Goal: Use online tool/utility: Utilize a website feature to perform a specific function

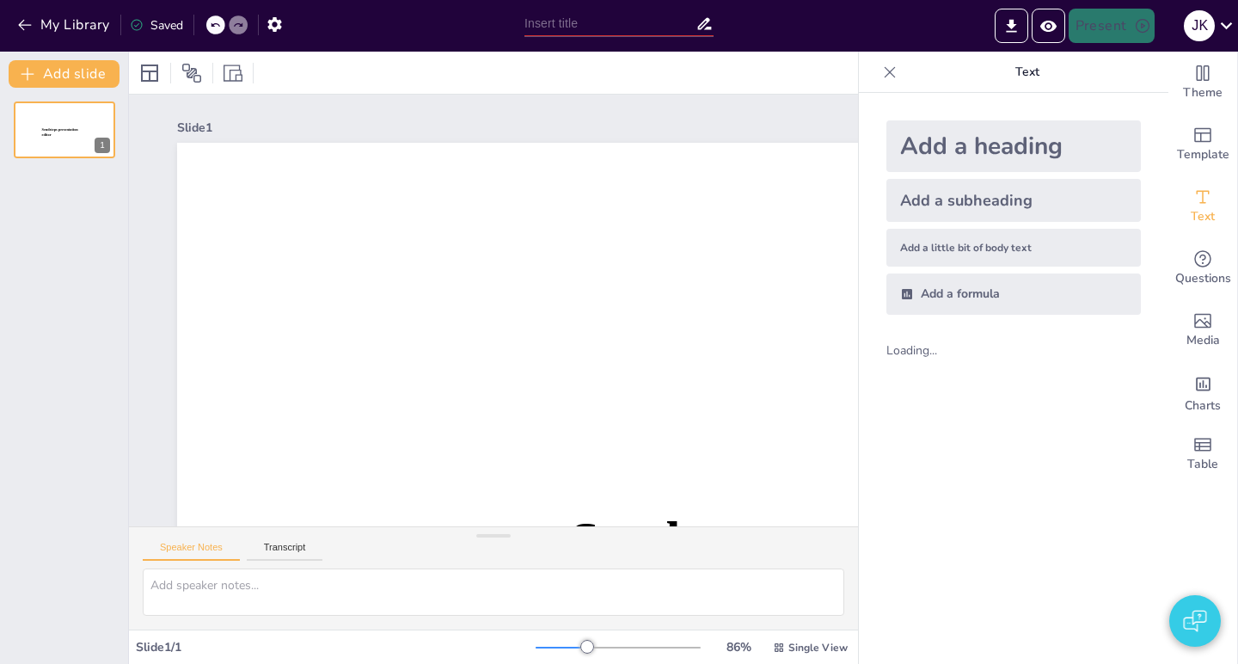
type input "test"
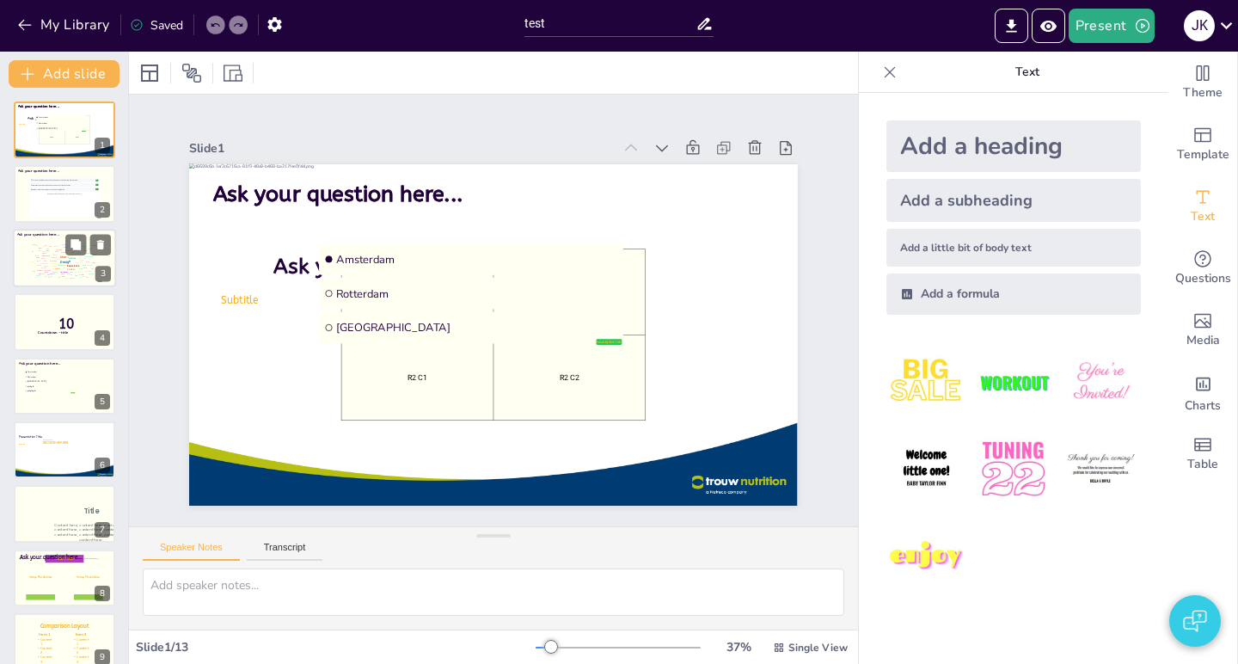
click at [63, 256] on div "User" at bounding box center [63, 255] width 7 height 3
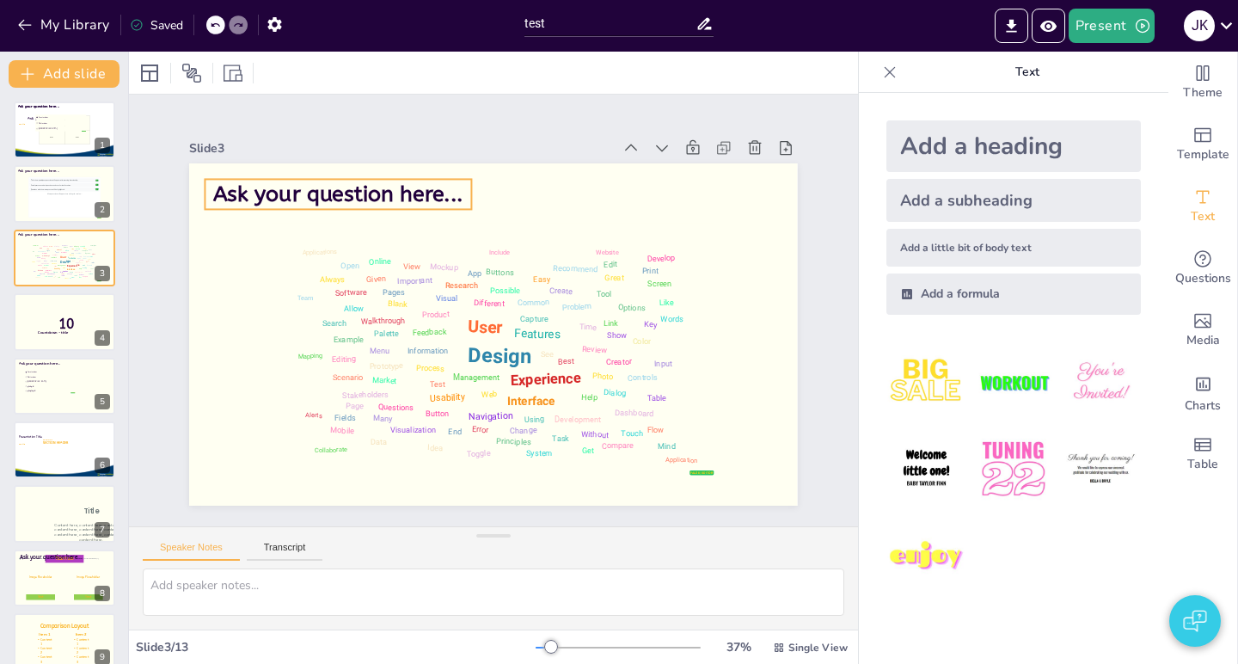
click at [329, 191] on span "Ask your question here..." at bounding box center [338, 194] width 250 height 26
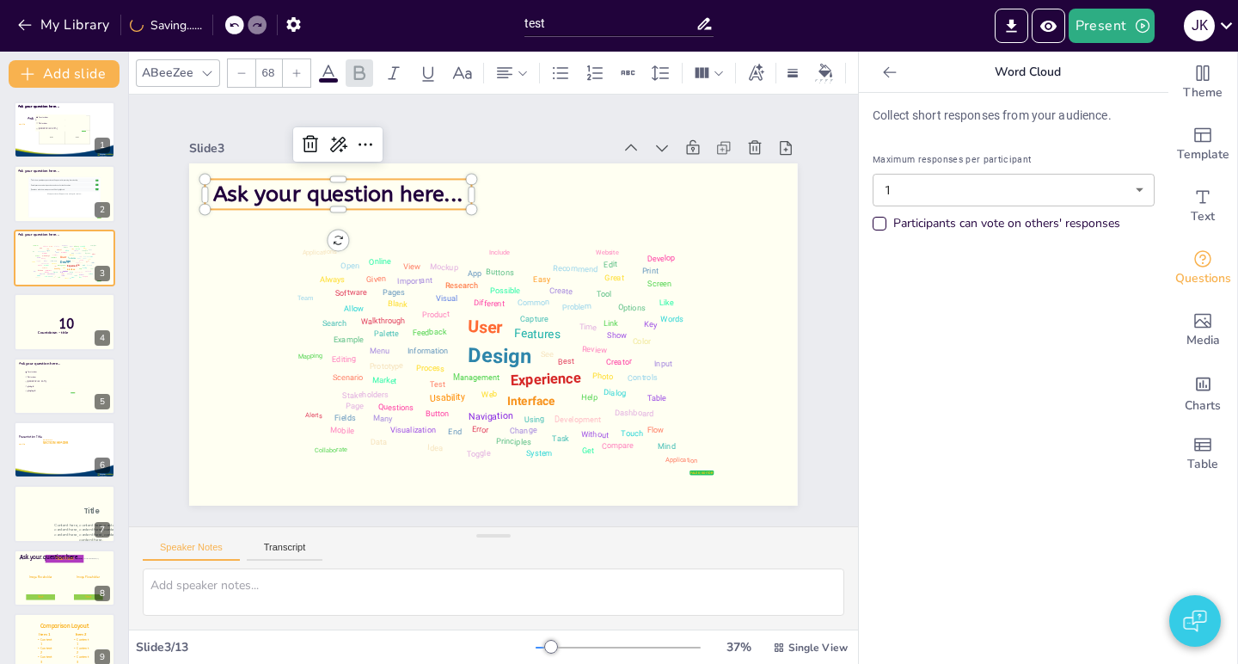
click at [343, 193] on span "Ask your question here..." at bounding box center [338, 194] width 250 height 26
click at [406, 198] on span "Ask your question here..." at bounding box center [338, 194] width 250 height 26
drag, startPoint x: 316, startPoint y: 190, endPoint x: 442, endPoint y: 188, distance: 125.5
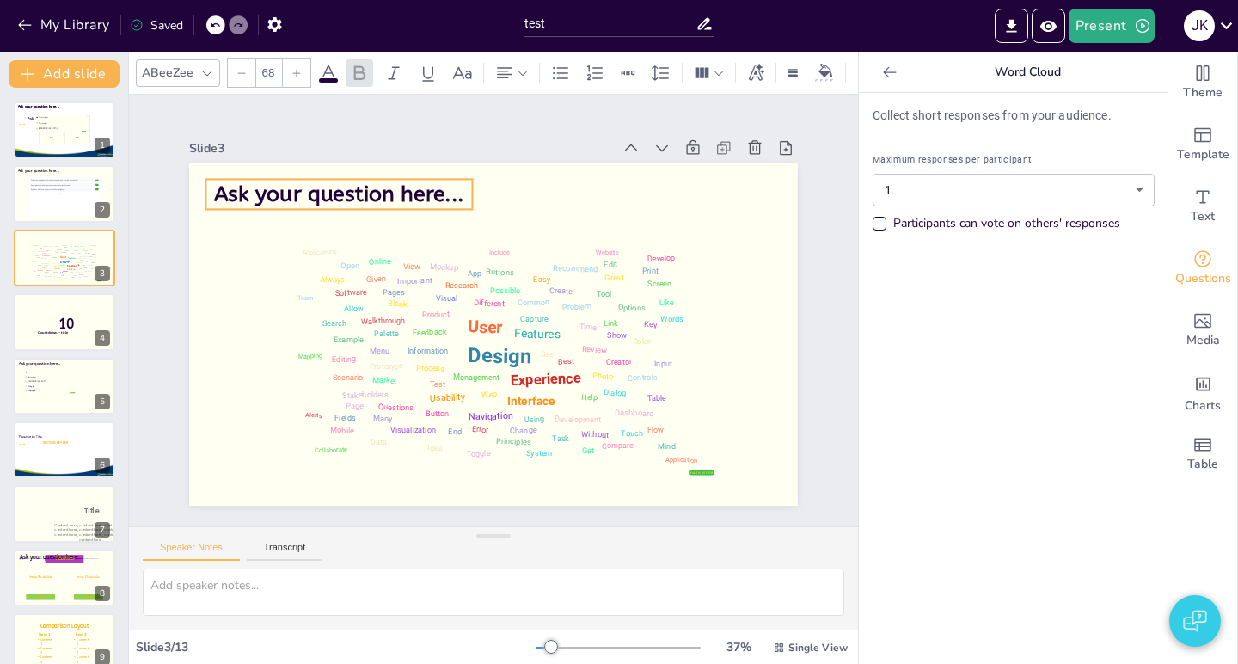
click at [442, 188] on span "Ask your question here..." at bounding box center [339, 194] width 250 height 26
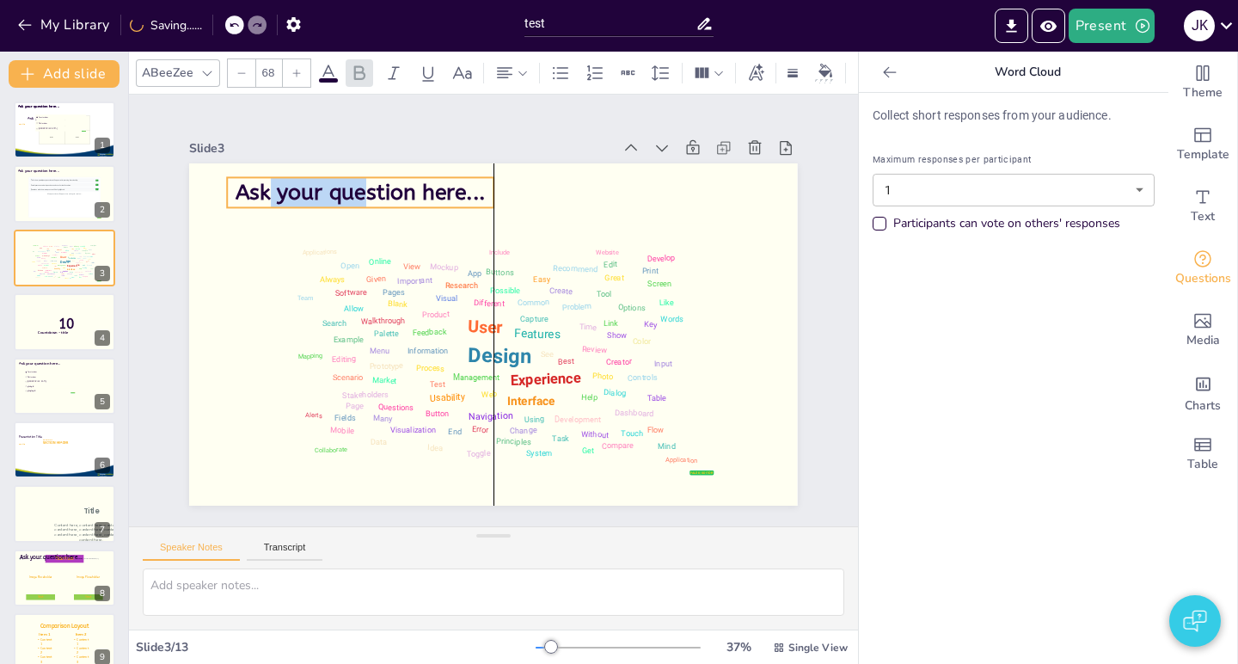
drag, startPoint x: 473, startPoint y: 193, endPoint x: 346, endPoint y: 193, distance: 127.2
click at [346, 193] on span "Ask your question here..." at bounding box center [361, 193] width 250 height 26
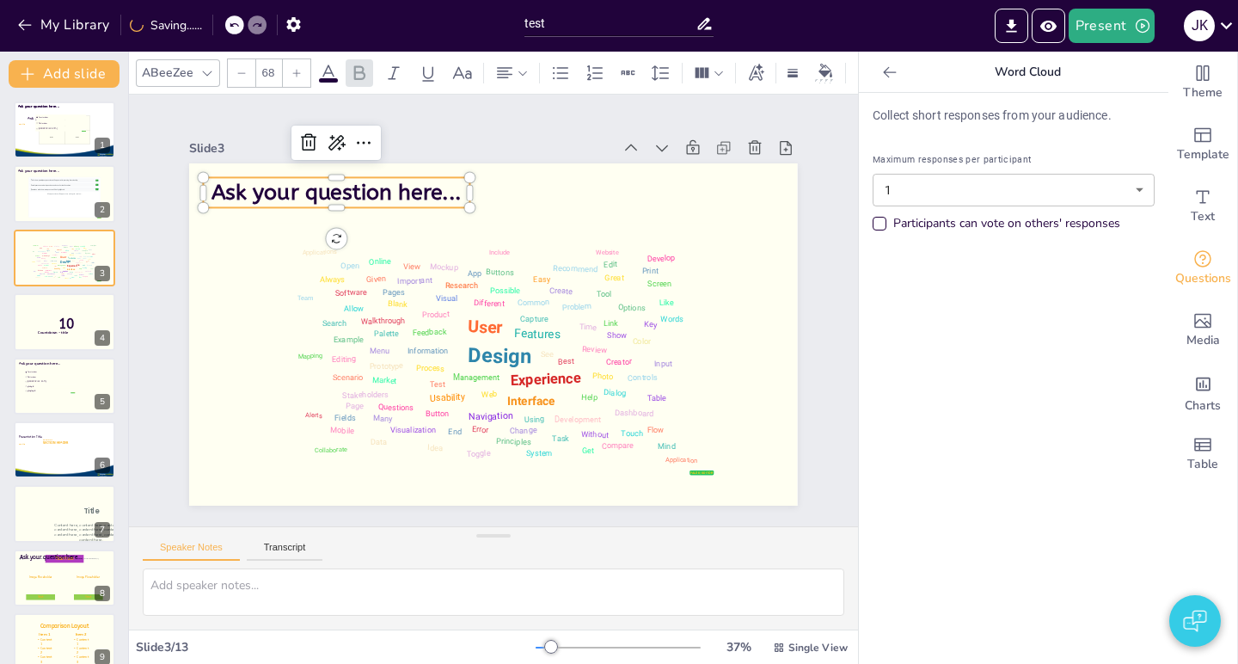
click at [383, 193] on span "Ask your question here..." at bounding box center [336, 193] width 250 height 26
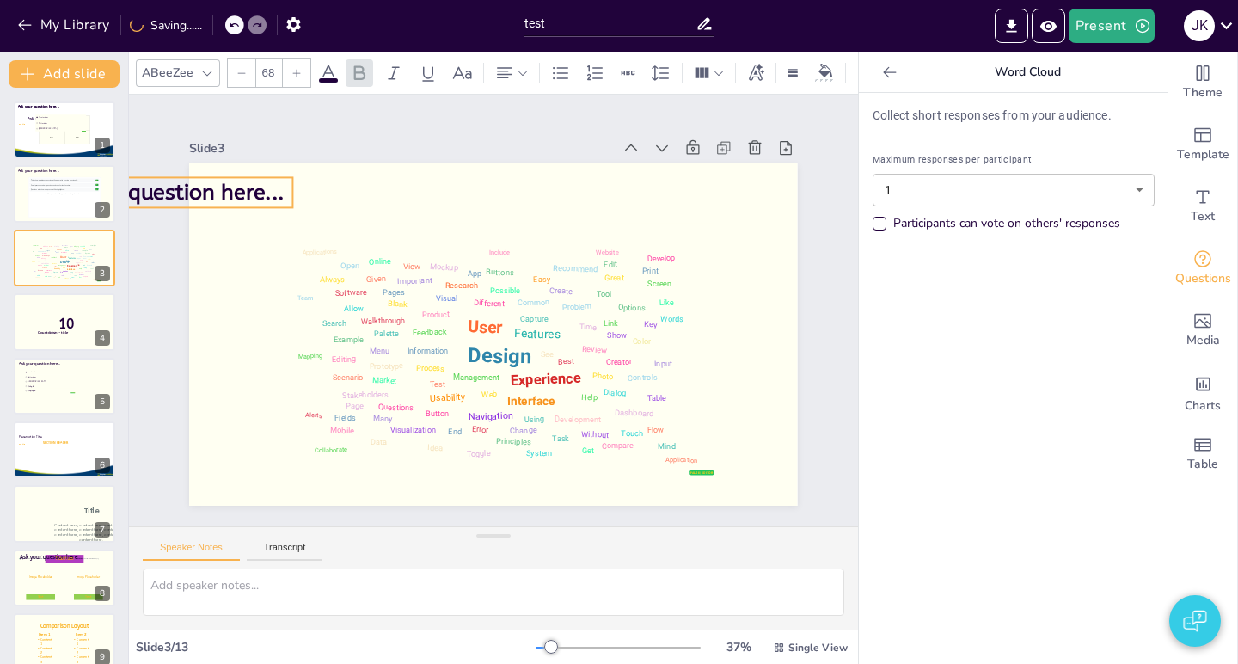
drag, startPoint x: 396, startPoint y: 193, endPoint x: 206, endPoint y: 193, distance: 190.0
click at [206, 193] on span "Ask your question here..." at bounding box center [159, 193] width 250 height 26
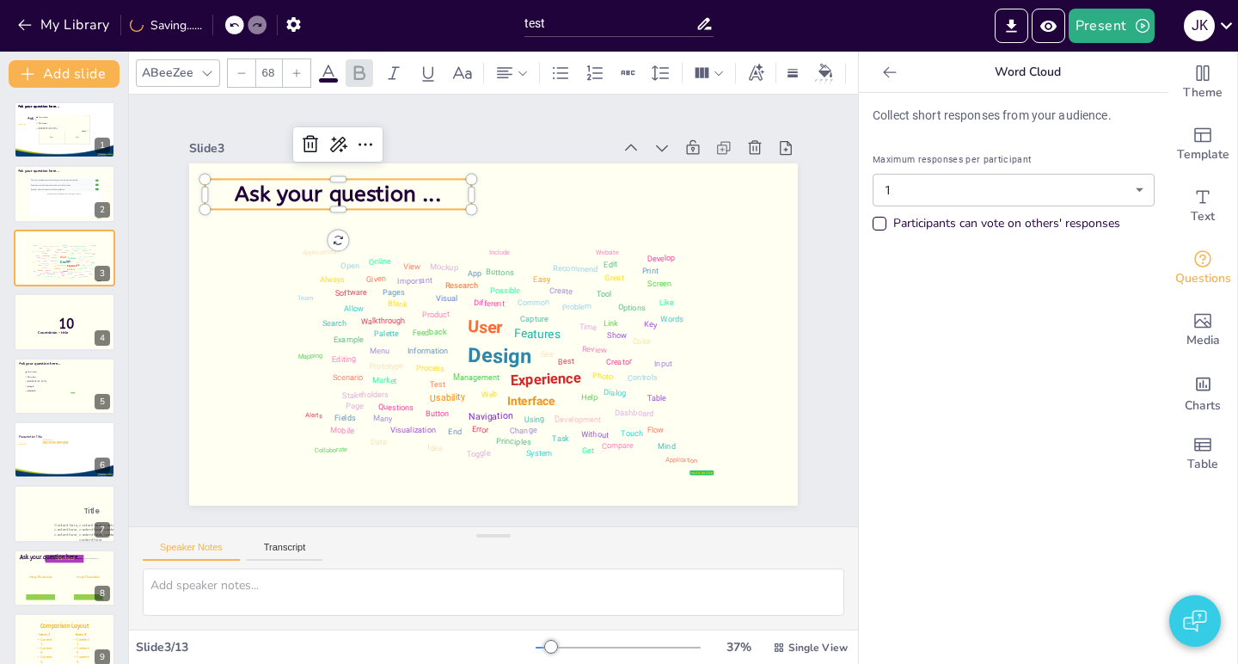
click at [377, 200] on span "Ask your question ..." at bounding box center [339, 194] width 206 height 26
click at [357, 198] on span "Ask your question ..." at bounding box center [339, 194] width 206 height 26
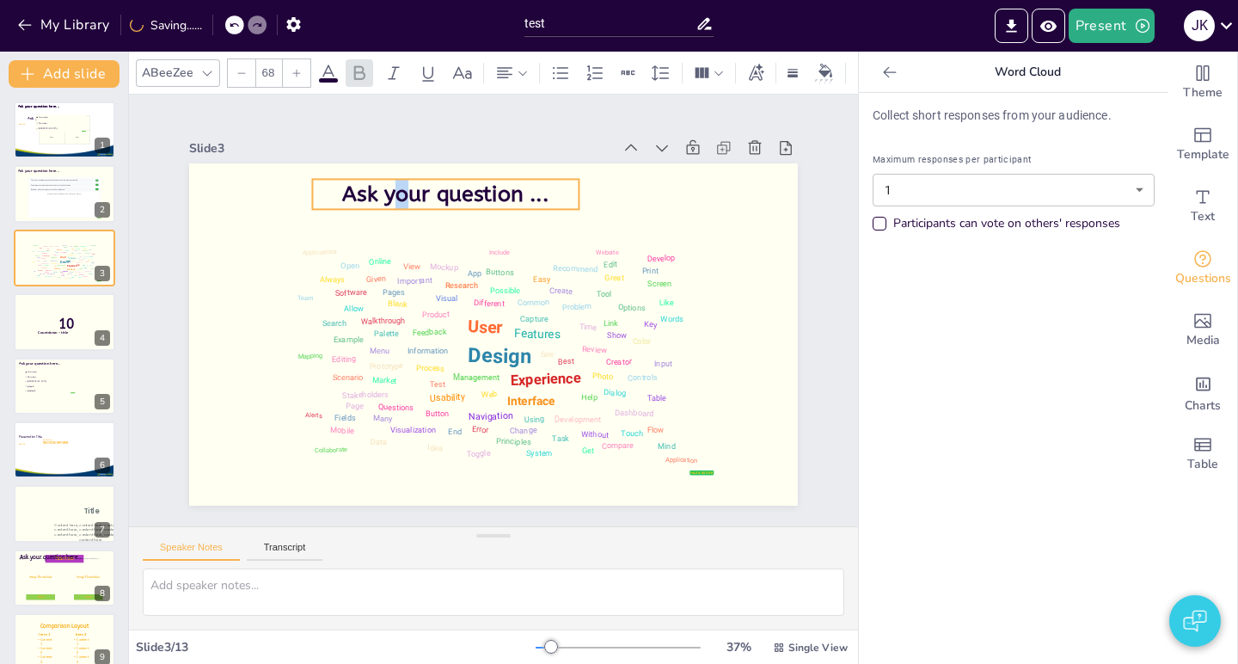
drag, startPoint x: 285, startPoint y: 198, endPoint x: 393, endPoint y: 198, distance: 107.5
click at [393, 198] on span "Ask your question ..." at bounding box center [446, 194] width 206 height 26
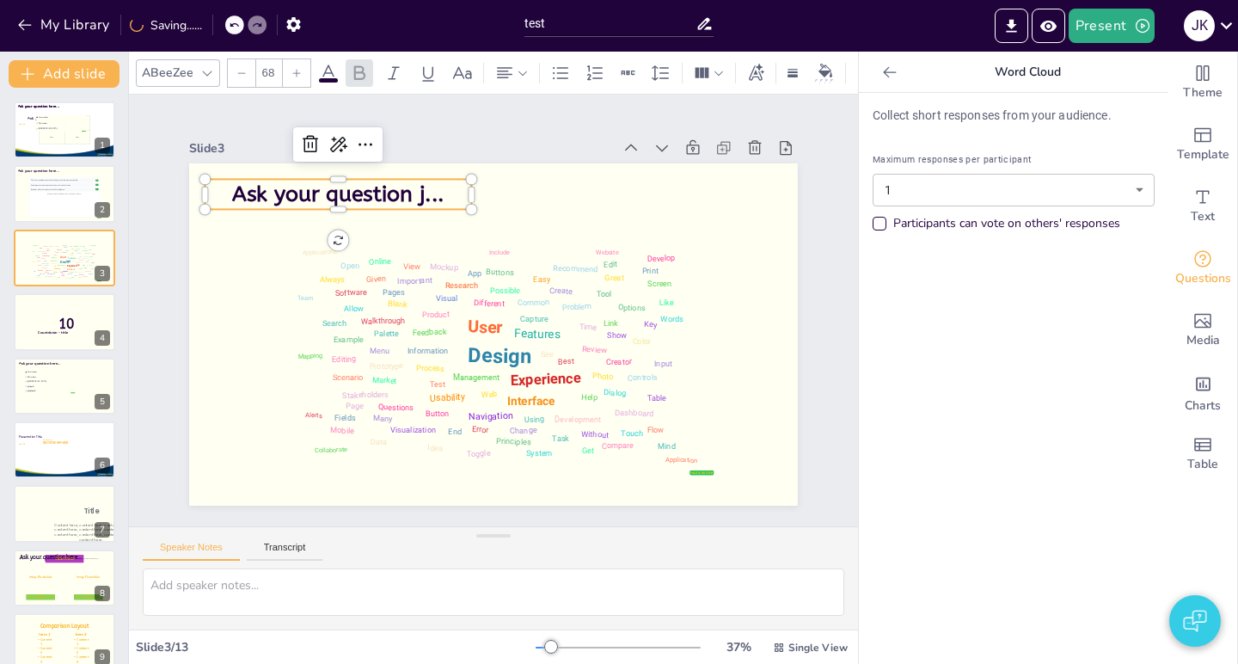
click at [386, 198] on span "Ask your question j..." at bounding box center [337, 194] width 211 height 26
click at [444, 197] on span "Ask your question j..." at bounding box center [337, 194] width 211 height 26
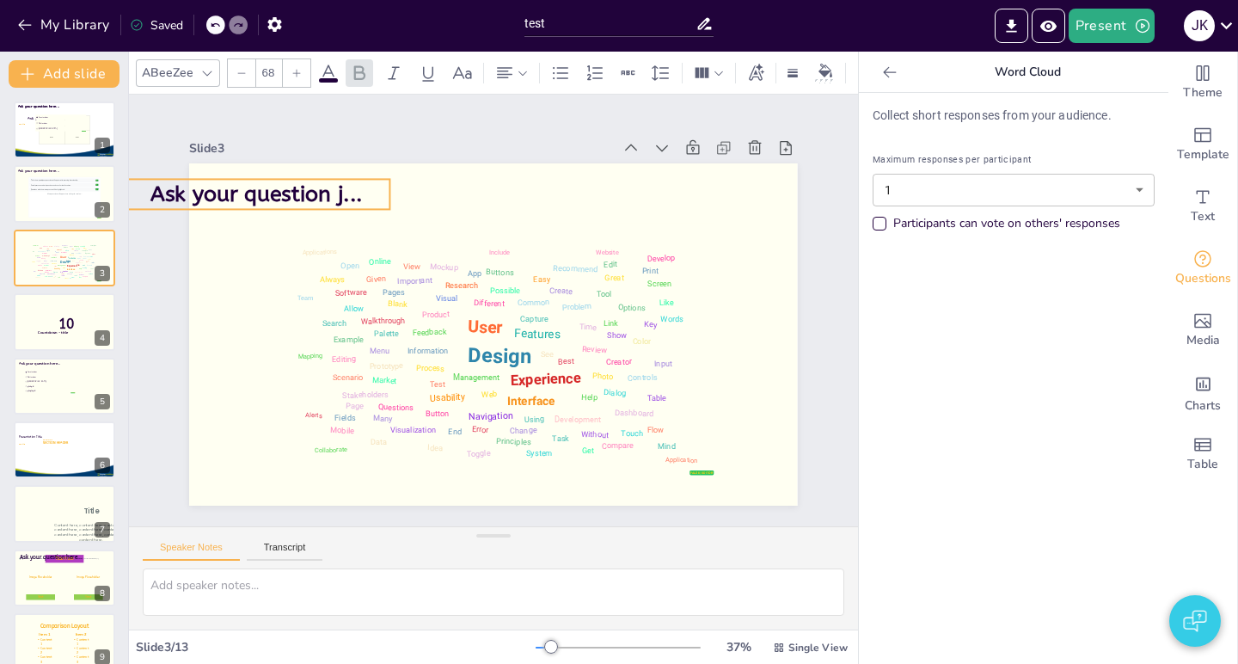
drag, startPoint x: 450, startPoint y: 195, endPoint x: 369, endPoint y: 195, distance: 80.8
click at [362, 195] on span "Ask your question j..." at bounding box center [255, 194] width 211 height 26
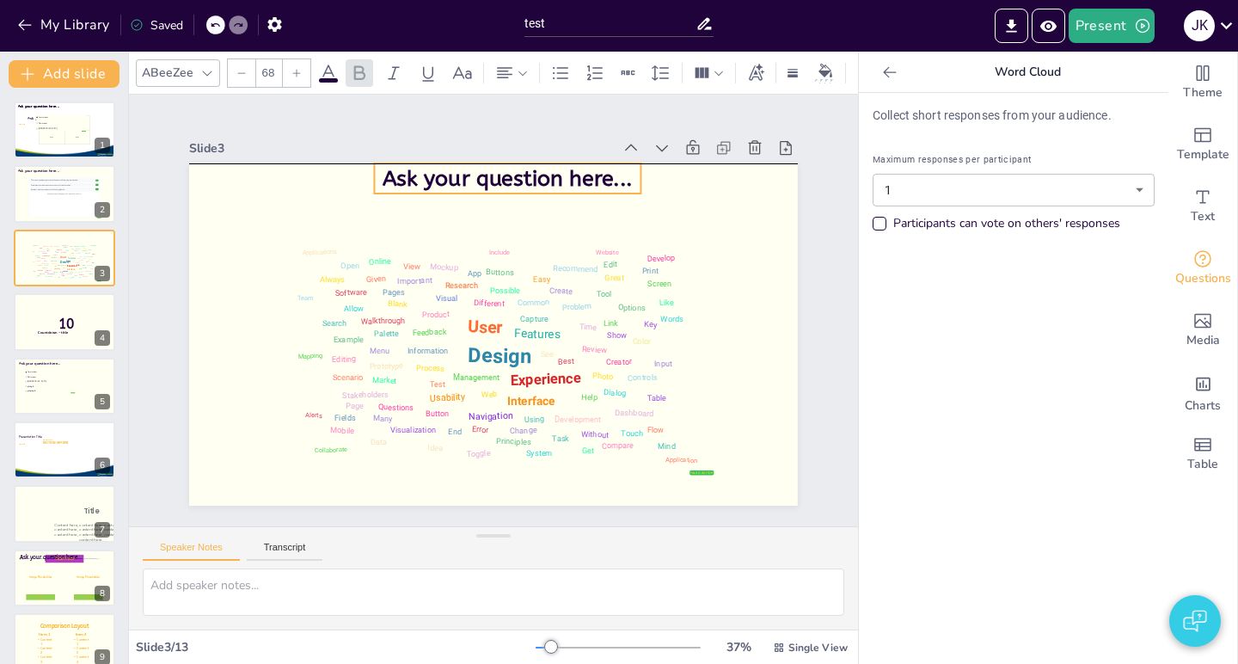
drag, startPoint x: 218, startPoint y: 200, endPoint x: 388, endPoint y: 180, distance: 170.6
click at [388, 180] on span "Ask your question here..." at bounding box center [508, 179] width 250 height 26
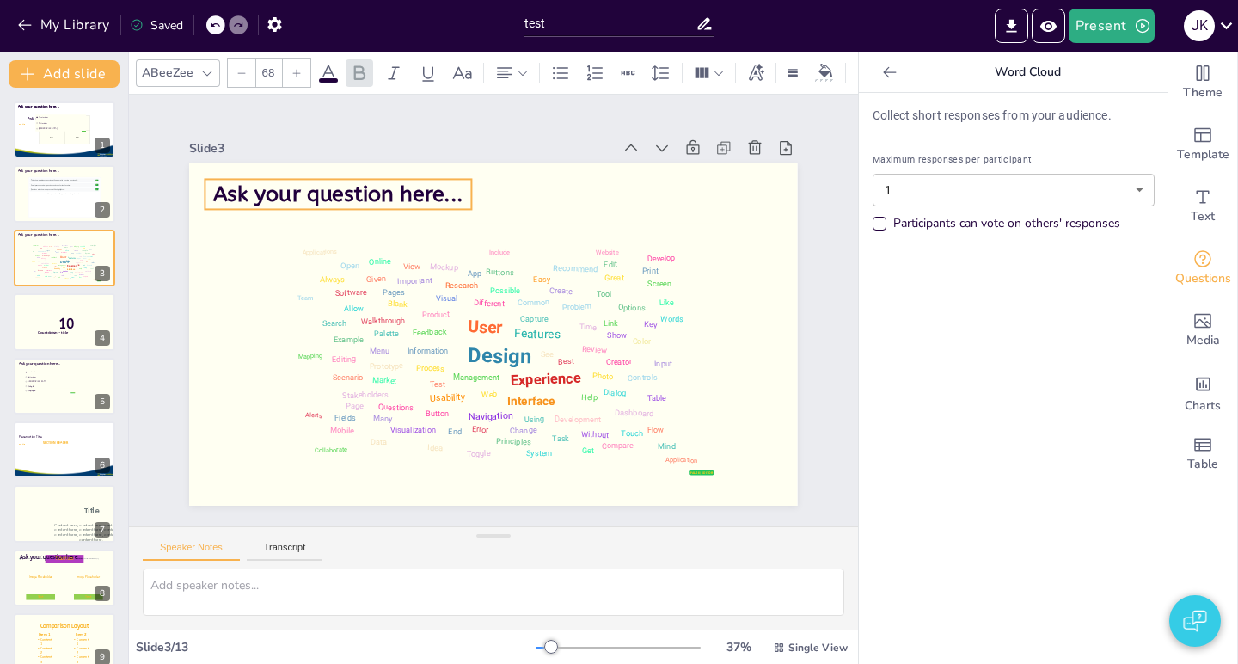
click at [389, 197] on span "Ask your question here..." at bounding box center [338, 194] width 250 height 26
click at [391, 198] on span "Ask your question here..." at bounding box center [338, 194] width 250 height 26
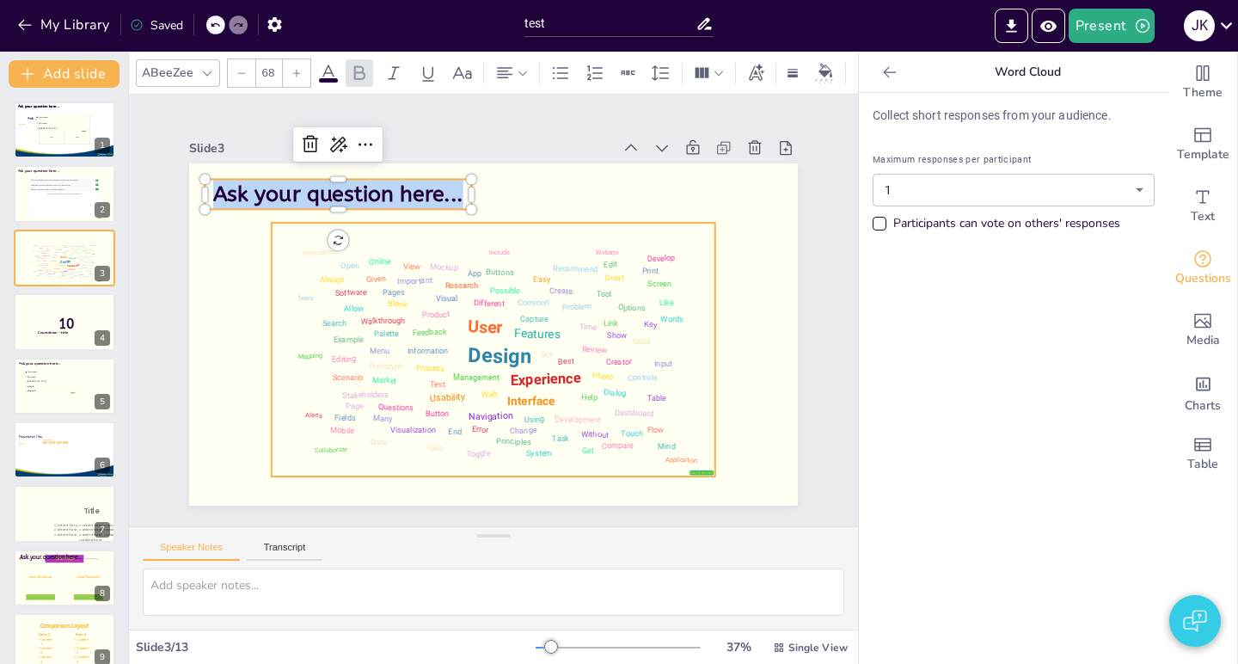
click at [523, 223] on div "false | editor Design User Experience Interface Features Navigation Usability T…" at bounding box center [494, 350] width 444 height 254
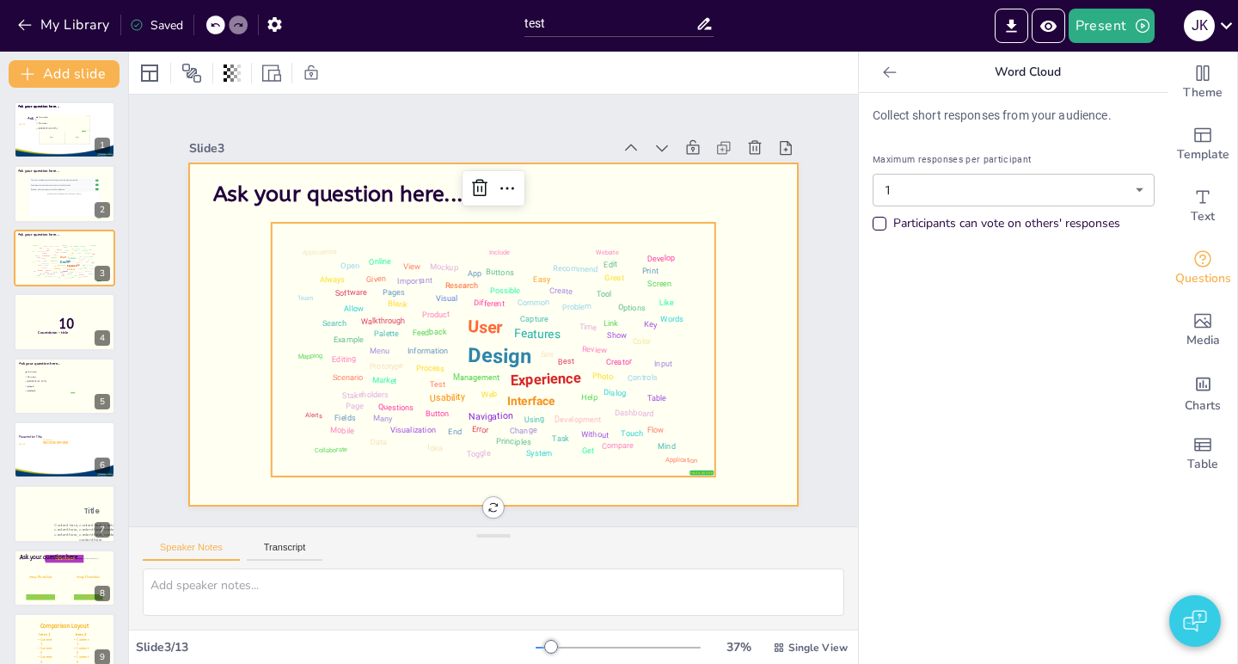
click at [756, 291] on div at bounding box center [493, 334] width 609 height 342
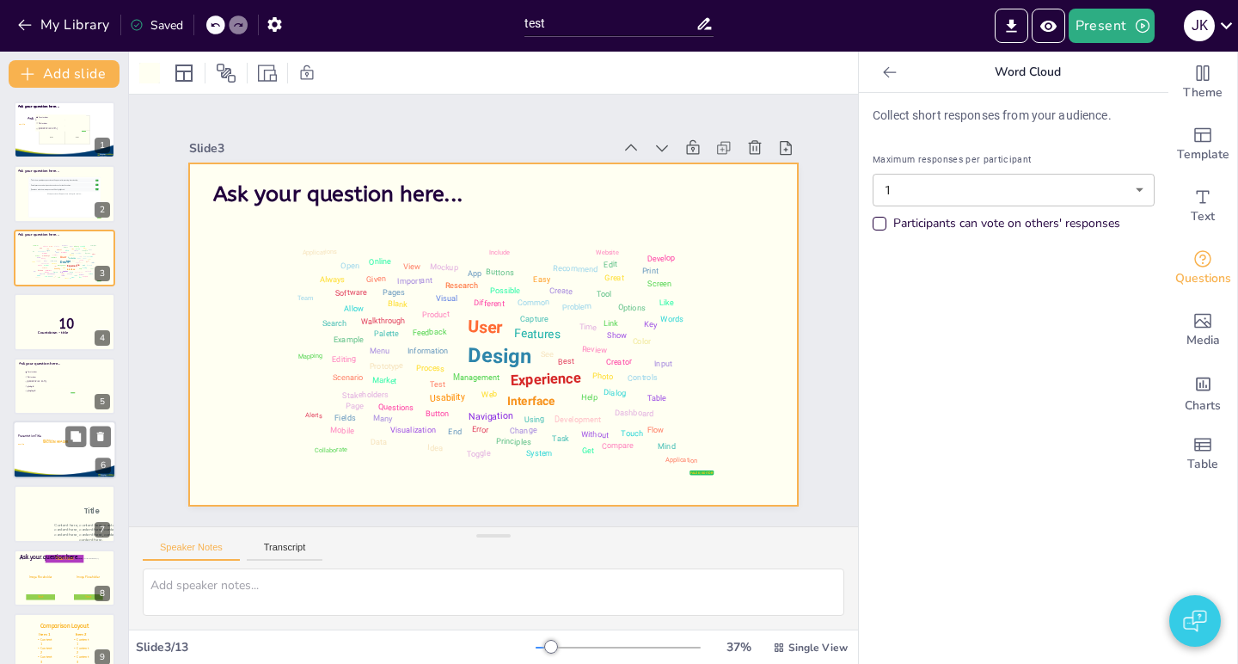
click at [60, 445] on div at bounding box center [65, 449] width 104 height 58
type textarea "2"
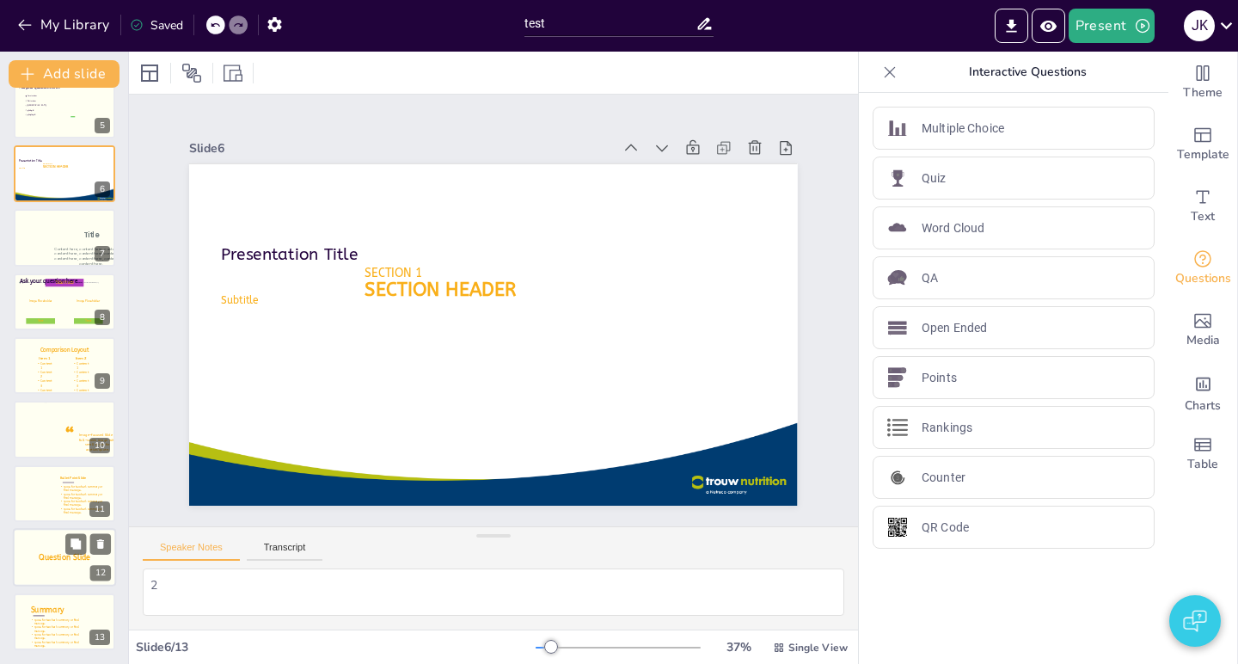
scroll to position [276, 0]
click at [70, 560] on icon at bounding box center [64, 558] width 55 height 10
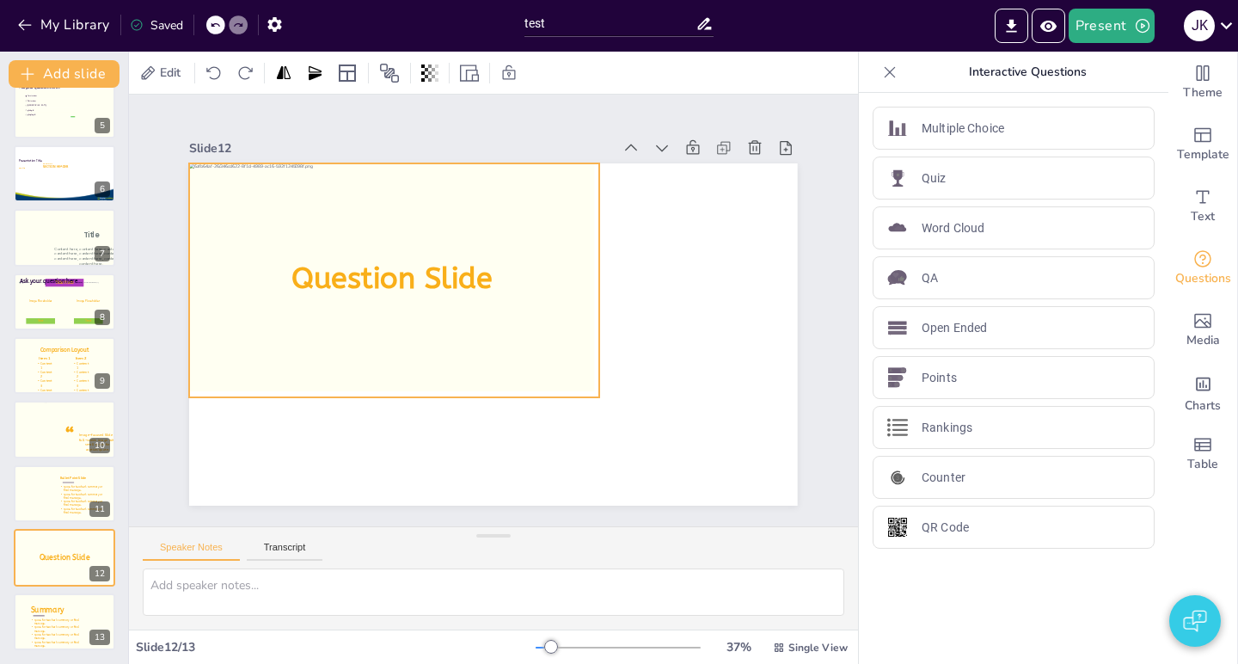
click at [574, 339] on div at bounding box center [394, 280] width 410 height 234
click at [28, 15] on button "My Library" at bounding box center [65, 25] width 104 height 28
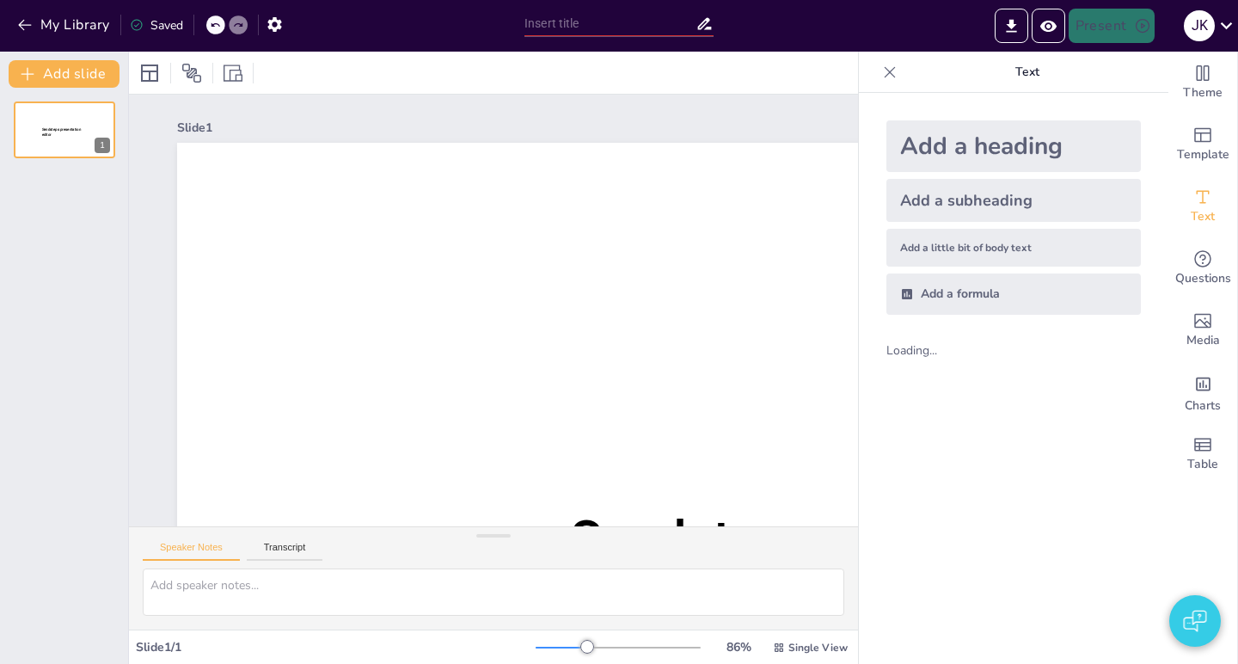
type input "Interactive slides"
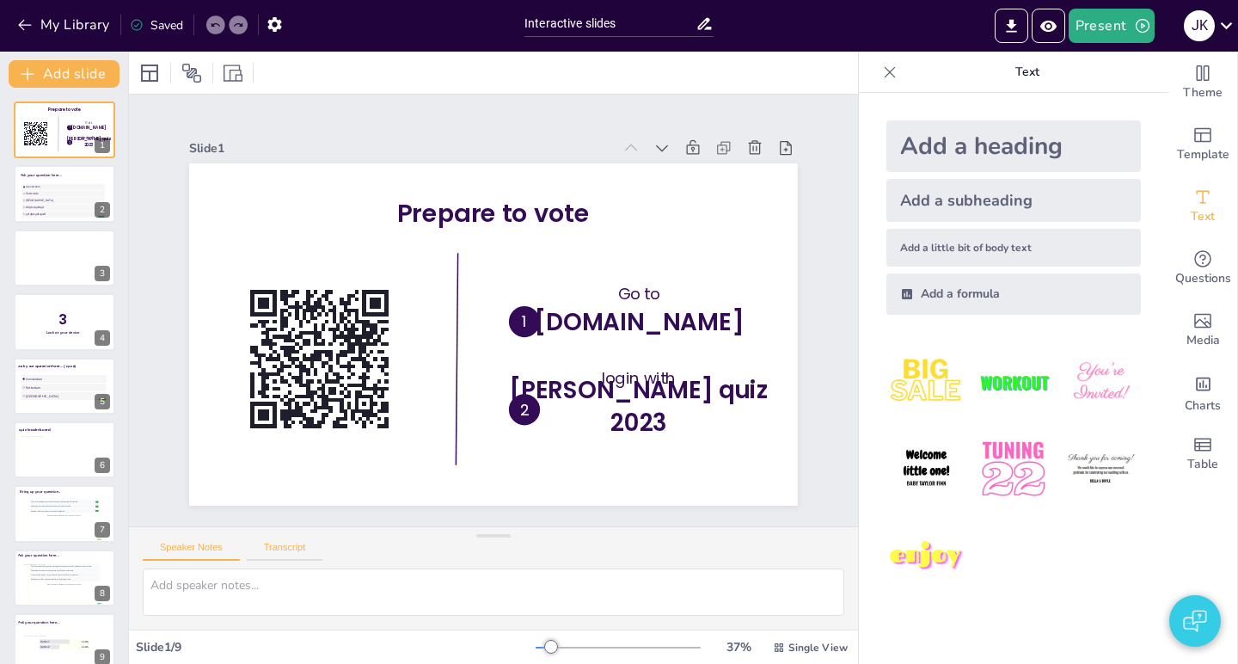
click at [281, 554] on button "Transcript" at bounding box center [285, 551] width 77 height 19
click at [383, 552] on button "TTS Settings" at bounding box center [366, 551] width 75 height 21
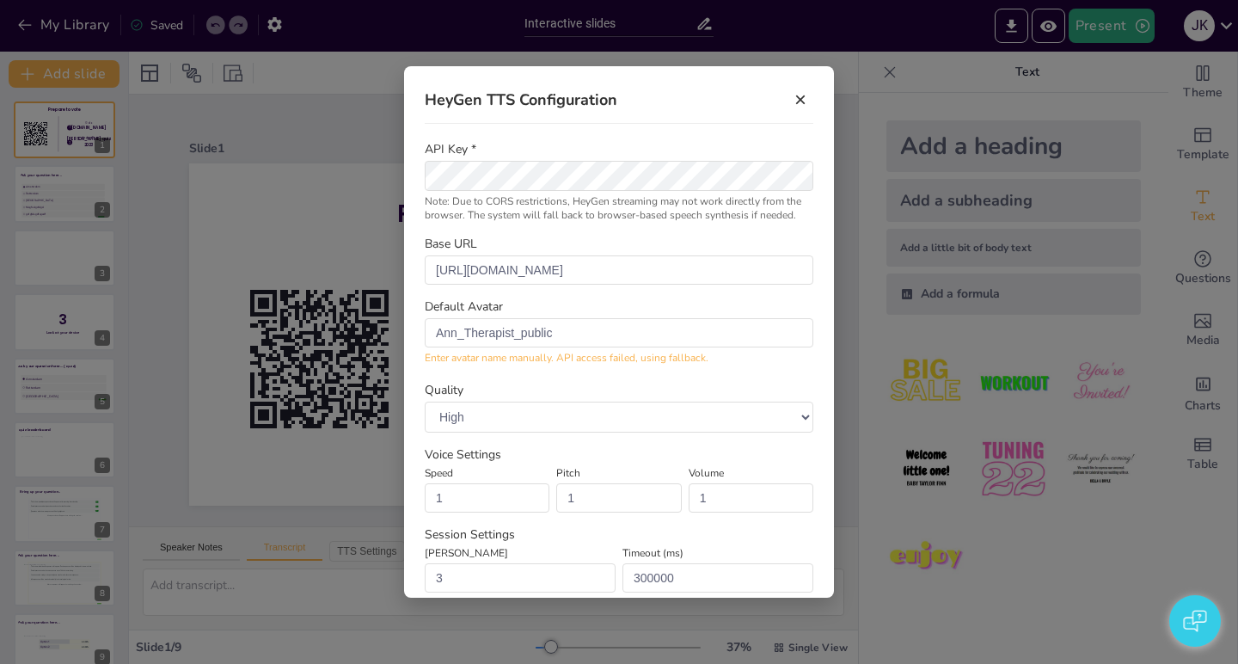
click at [793, 106] on button "×" at bounding box center [800, 100] width 26 height 26
